Goal: Transaction & Acquisition: Book appointment/travel/reservation

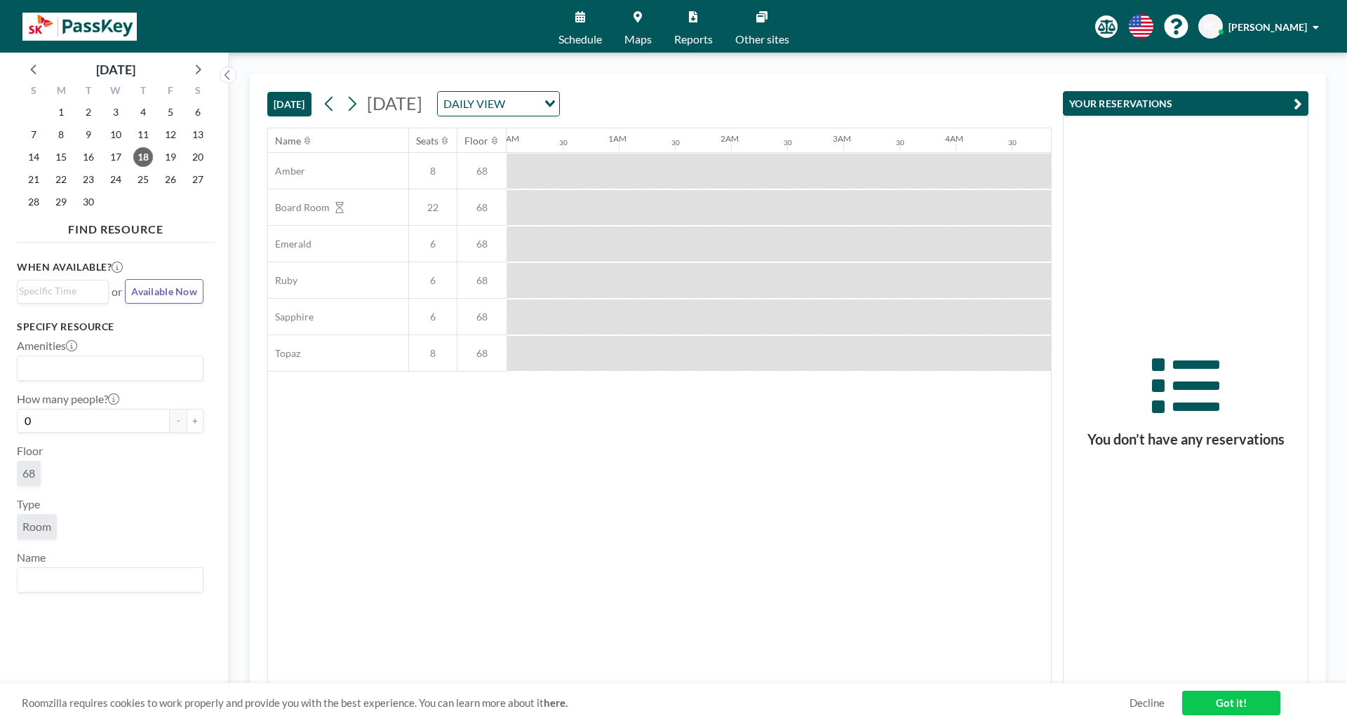
scroll to position [0, 1123]
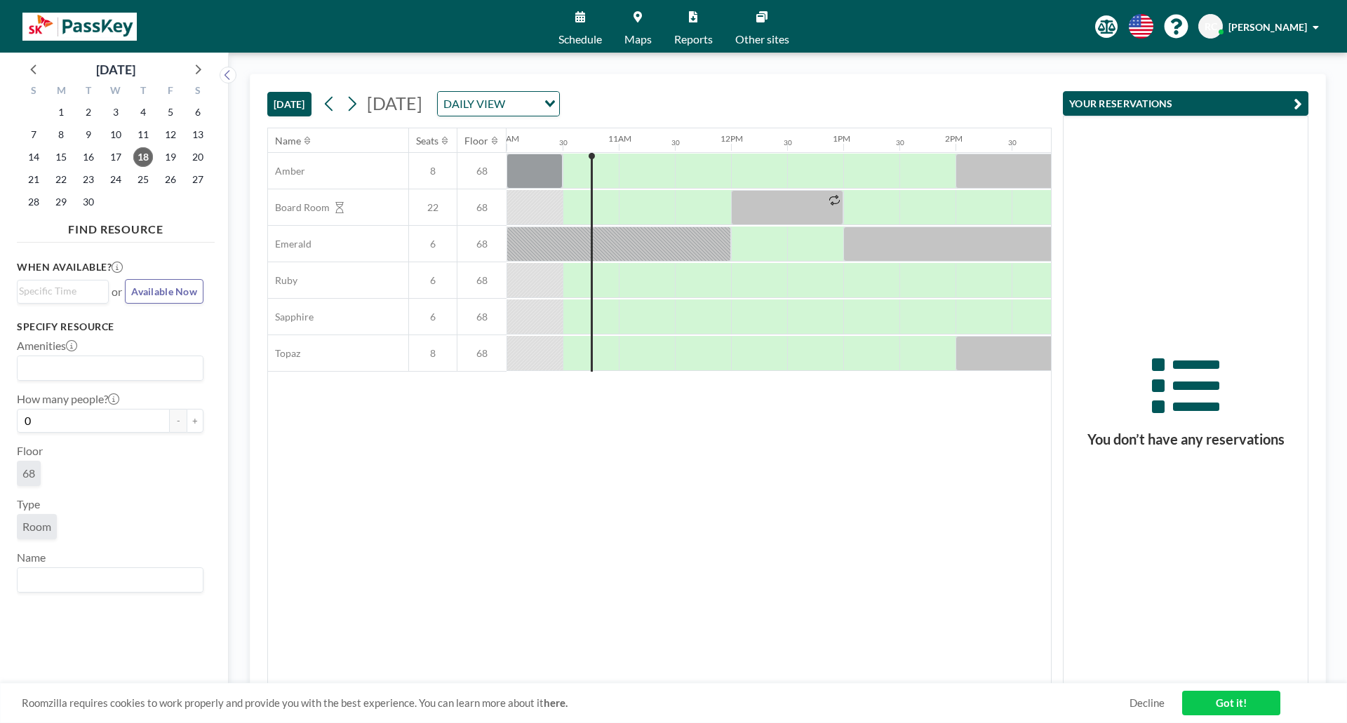
click at [640, 25] on link "Maps" at bounding box center [638, 26] width 50 height 53
click at [627, 171] on div at bounding box center [647, 171] width 56 height 35
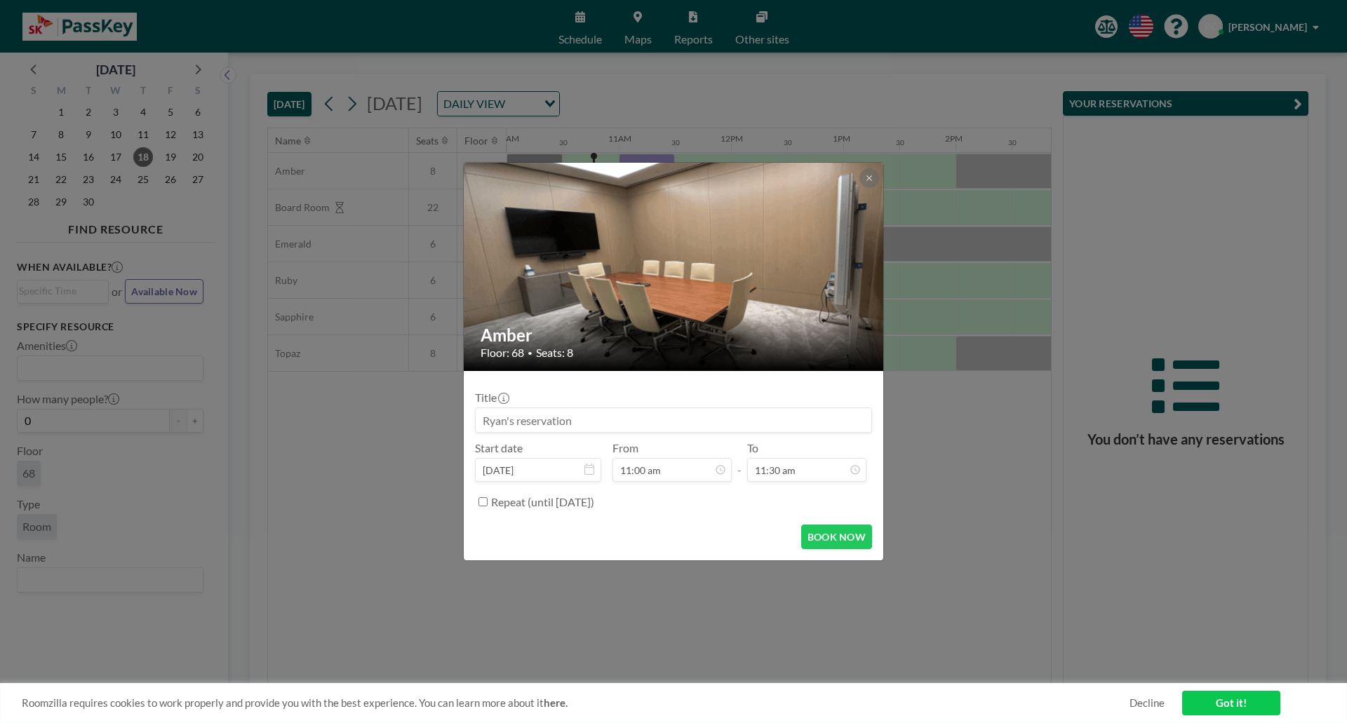
click at [618, 421] on input at bounding box center [674, 420] width 396 height 24
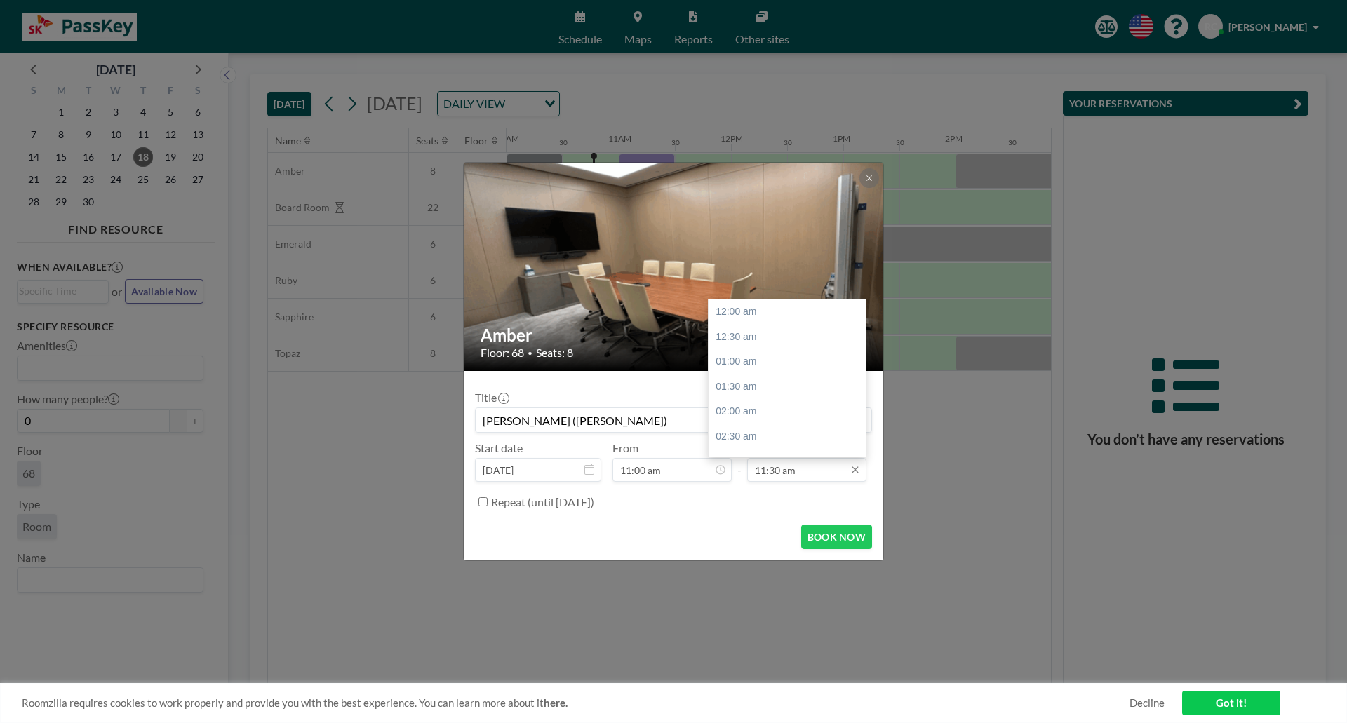
click at [801, 478] on input "11:30 am" at bounding box center [806, 470] width 119 height 24
click at [748, 335] on div "12:00 pm" at bounding box center [791, 336] width 164 height 25
type input "Plutus (Ryan)"
type input "12:00 pm"
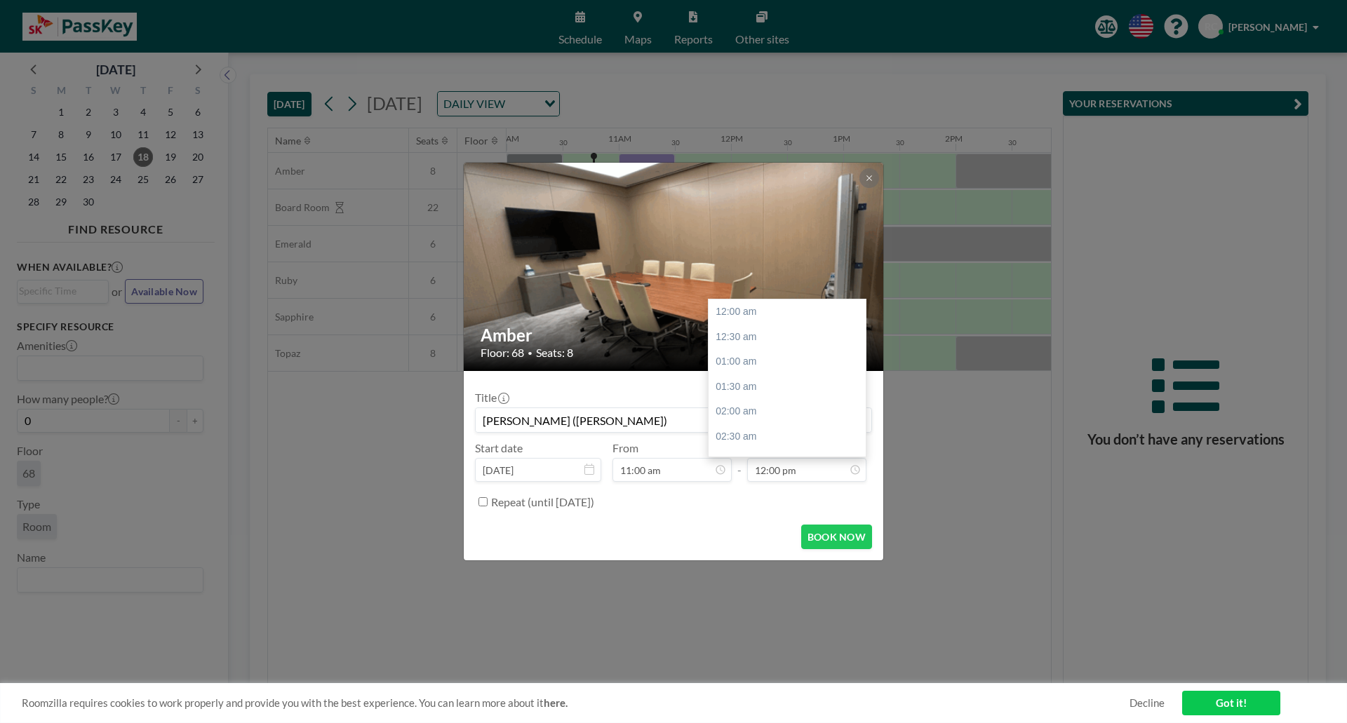
scroll to position [599, 0]
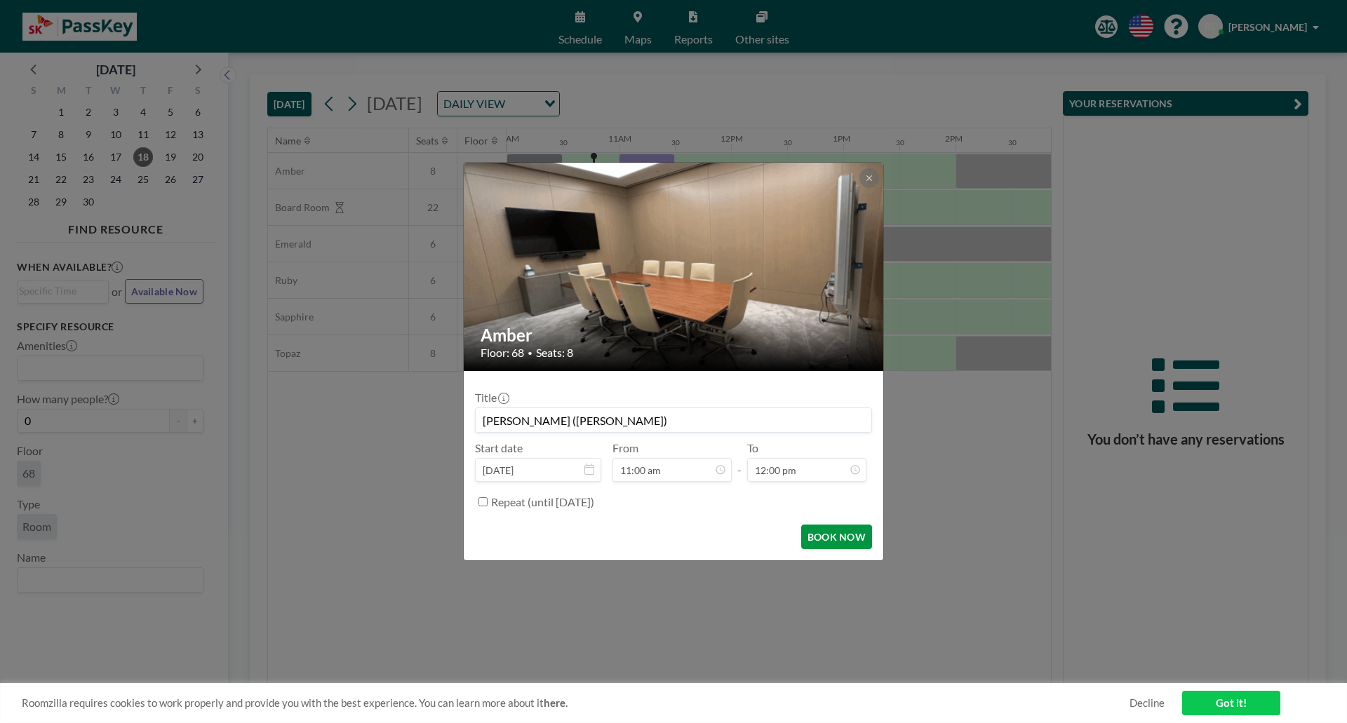
click at [848, 534] on button "BOOK NOW" at bounding box center [836, 537] width 71 height 25
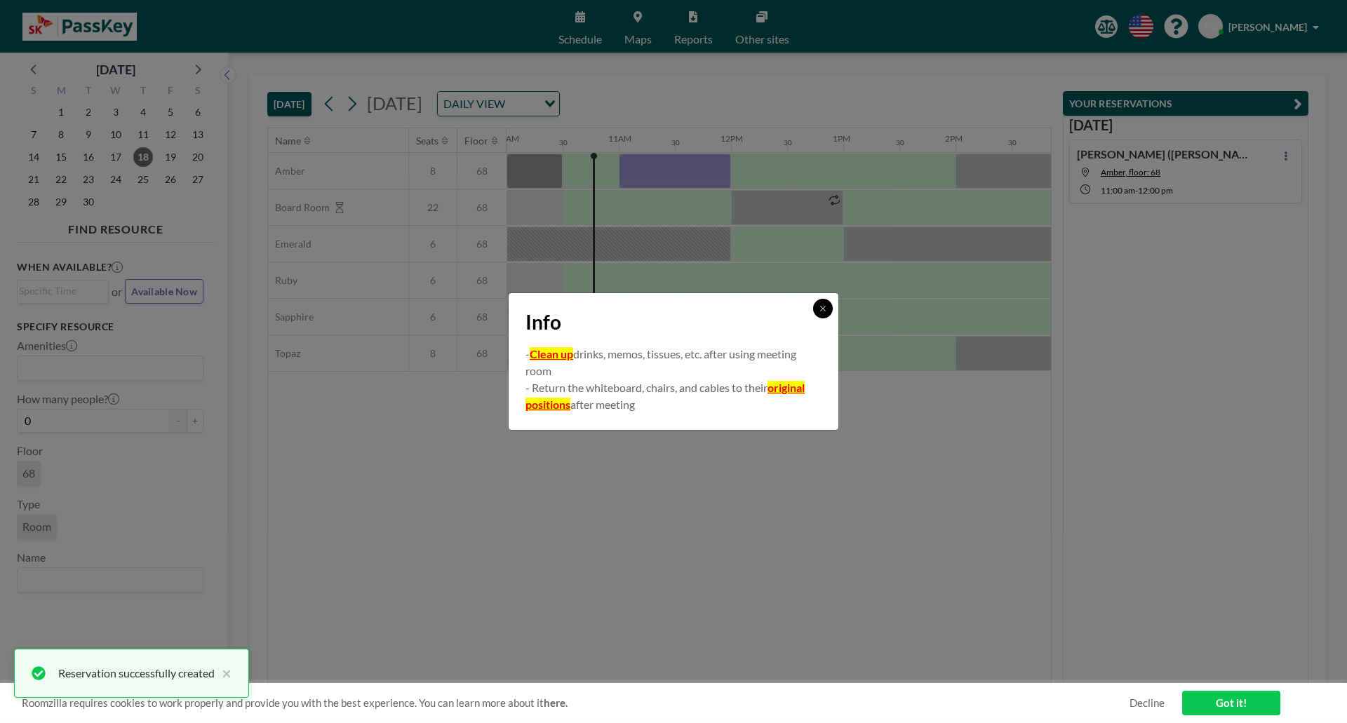
click at [821, 309] on icon at bounding box center [823, 309] width 8 height 8
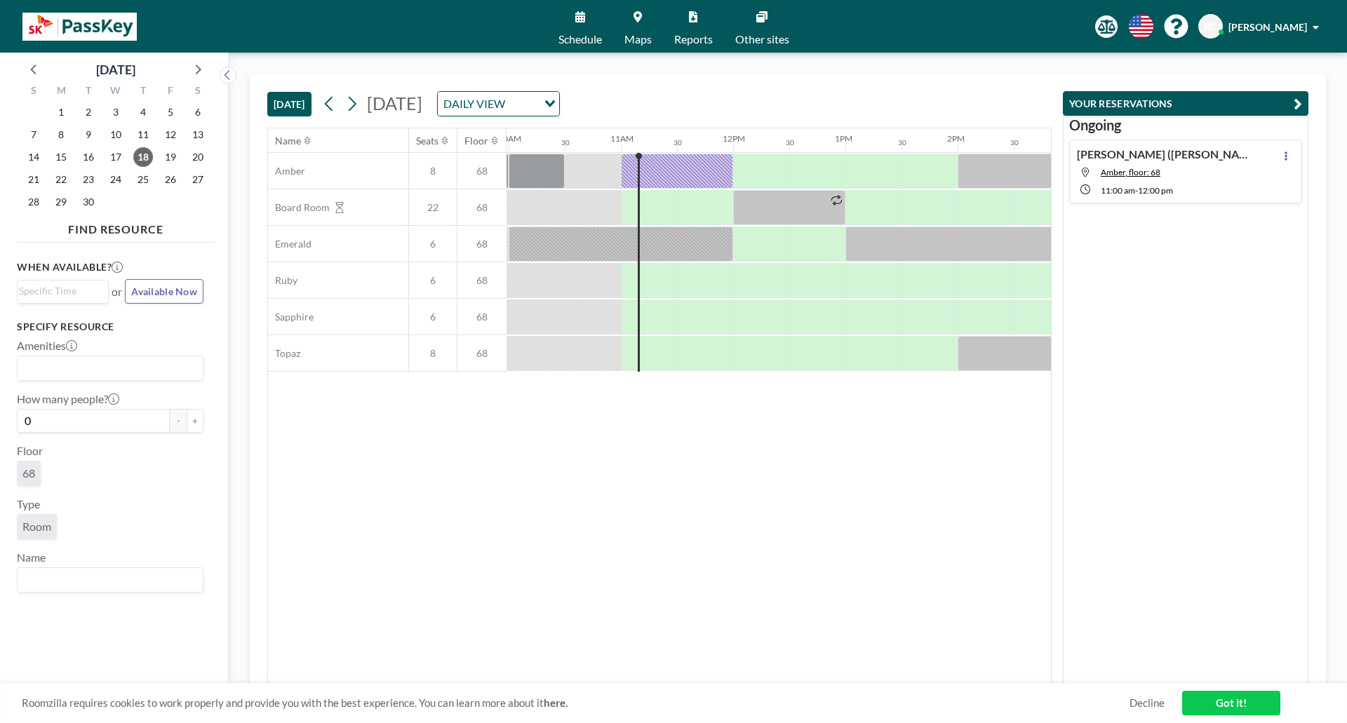
scroll to position [0, 1123]
